Goal: Task Accomplishment & Management: Manage account settings

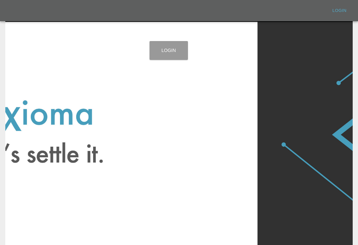
click at [167, 49] on link "Login" at bounding box center [169, 50] width 38 height 19
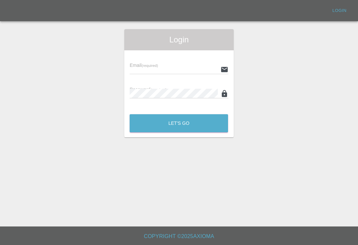
click at [192, 66] on input "text" at bounding box center [174, 70] width 88 height 10
type input "[EMAIL_ADDRESS][DOMAIN_NAME]"
click at [179, 123] on button "Let's Go" at bounding box center [179, 123] width 98 height 18
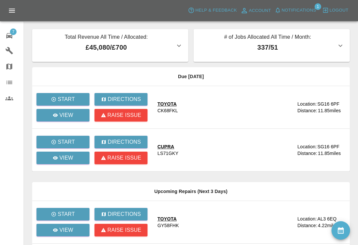
click at [281, 11] on button "Notifications" at bounding box center [295, 10] width 45 height 10
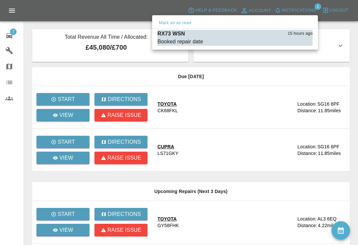
click at [343, 25] on div at bounding box center [179, 122] width 358 height 245
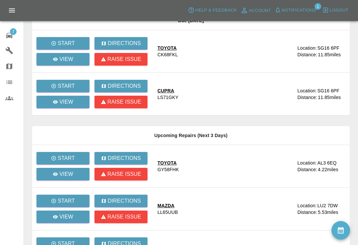
scroll to position [59, 0]
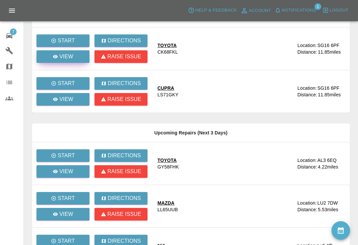
click at [72, 57] on p "View" at bounding box center [66, 57] width 14 height 8
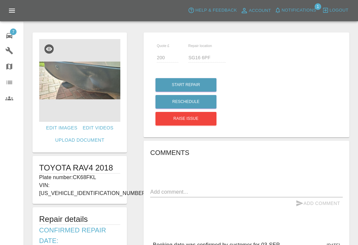
click at [80, 84] on img at bounding box center [79, 80] width 81 height 83
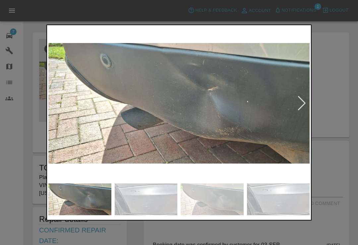
click at [302, 104] on div at bounding box center [301, 103] width 9 height 15
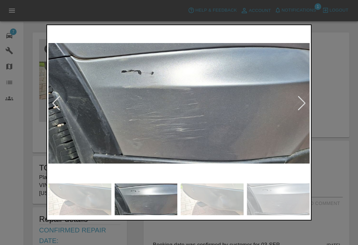
click at [297, 106] on div at bounding box center [301, 103] width 9 height 15
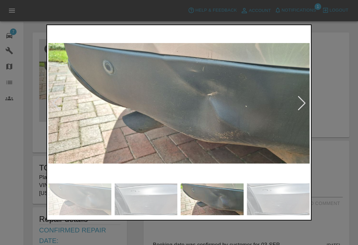
click at [304, 106] on div at bounding box center [301, 103] width 9 height 15
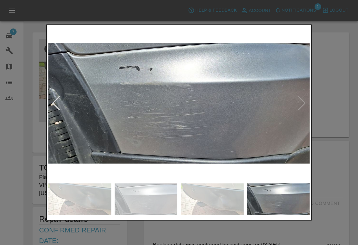
click at [302, 105] on img at bounding box center [178, 104] width 261 height 154
click at [340, 26] on div at bounding box center [179, 122] width 358 height 245
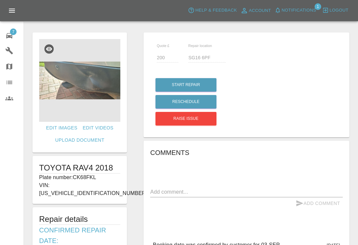
click at [13, 35] on icon at bounding box center [9, 36] width 8 height 8
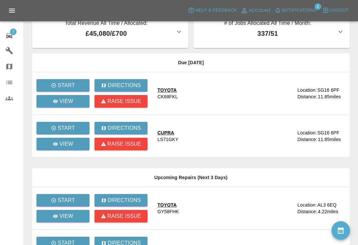
scroll to position [15, 0]
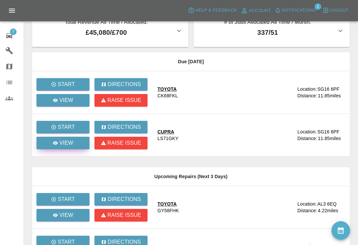
click at [76, 141] on link "View" at bounding box center [62, 143] width 53 height 13
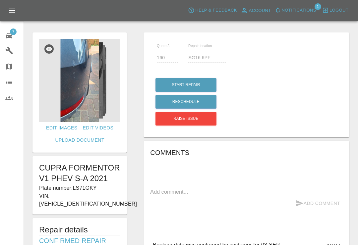
click at [86, 78] on img at bounding box center [79, 80] width 81 height 83
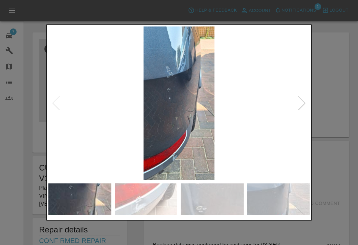
click at [302, 103] on div at bounding box center [301, 103] width 9 height 15
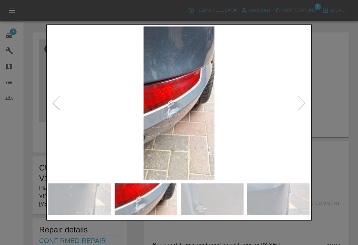
click at [305, 108] on div at bounding box center [301, 103] width 9 height 15
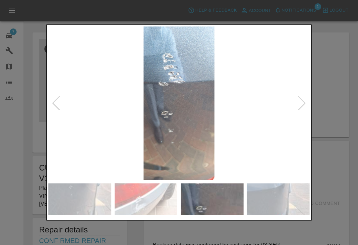
click at [303, 110] on div at bounding box center [301, 103] width 9 height 15
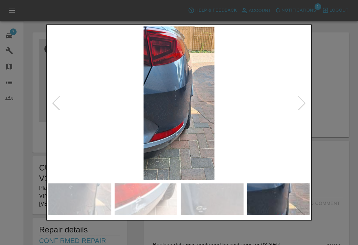
click at [303, 105] on div at bounding box center [301, 103] width 9 height 15
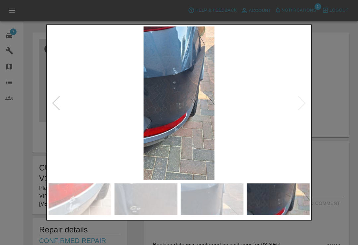
click at [349, 30] on div at bounding box center [179, 122] width 358 height 245
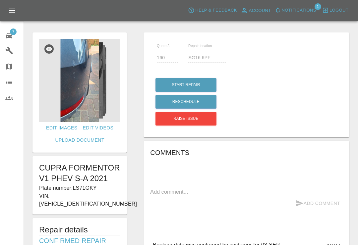
click at [257, 25] on div at bounding box center [191, 18] width 324 height 21
click at [284, 7] on span "Notifications" at bounding box center [299, 11] width 34 height 8
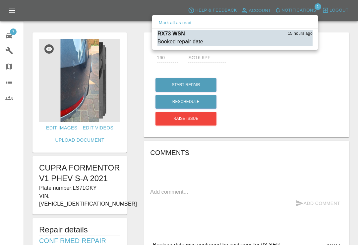
click at [334, 28] on div at bounding box center [179, 122] width 358 height 245
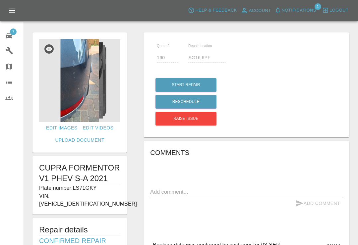
click at [11, 32] on span "7" at bounding box center [13, 32] width 7 height 7
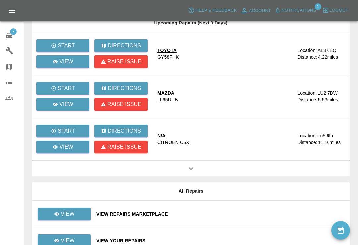
scroll to position [169, 0]
